Goal: Information Seeking & Learning: Learn about a topic

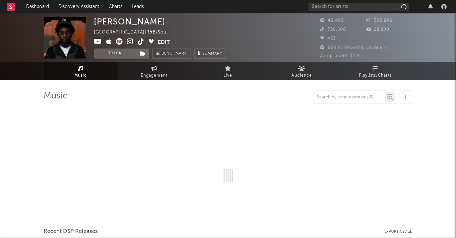
select select "1w"
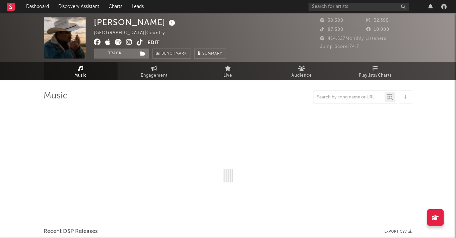
click at [131, 39] on icon at bounding box center [129, 42] width 6 height 7
select select "6m"
